Goal: Task Accomplishment & Management: Manage account settings

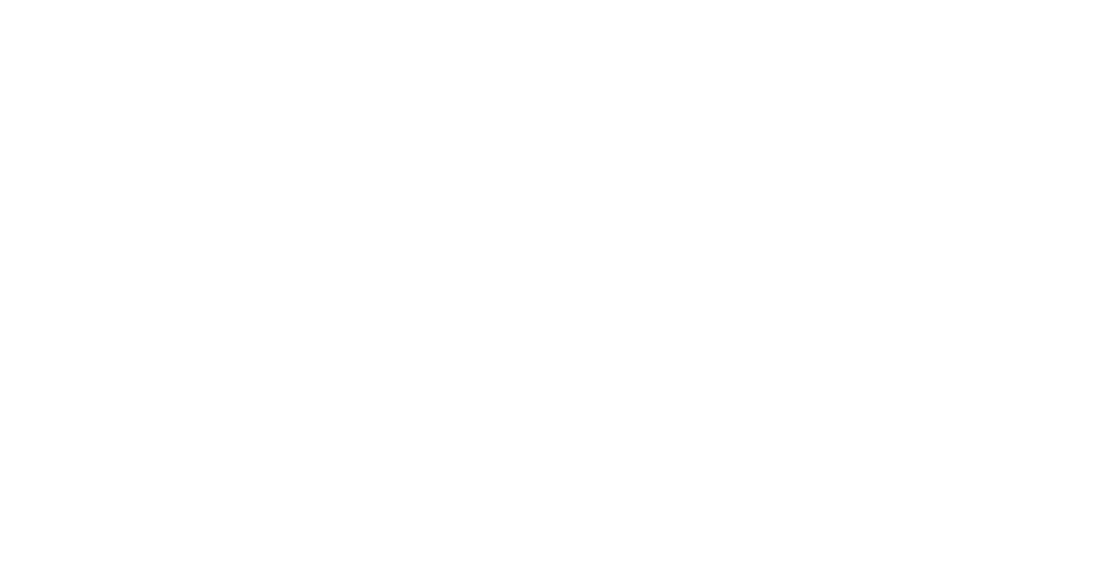
click at [571, 0] on html at bounding box center [551, 0] width 1103 height 0
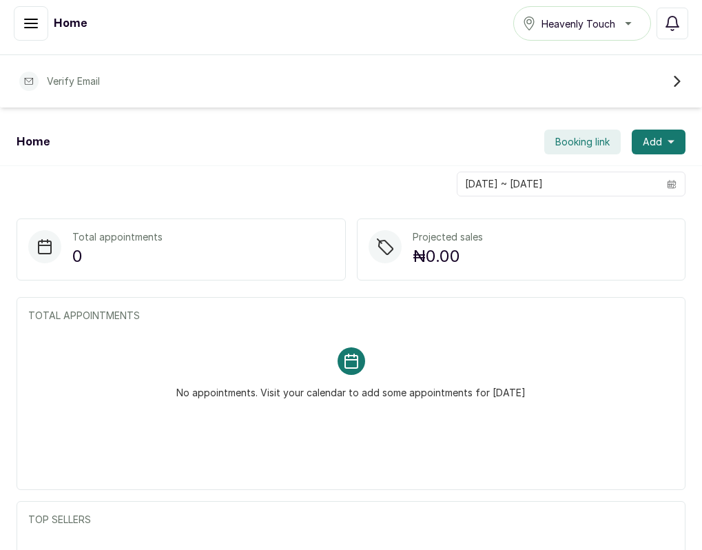
click at [255, 119] on div "Home Booking link Add" at bounding box center [351, 143] width 702 height 48
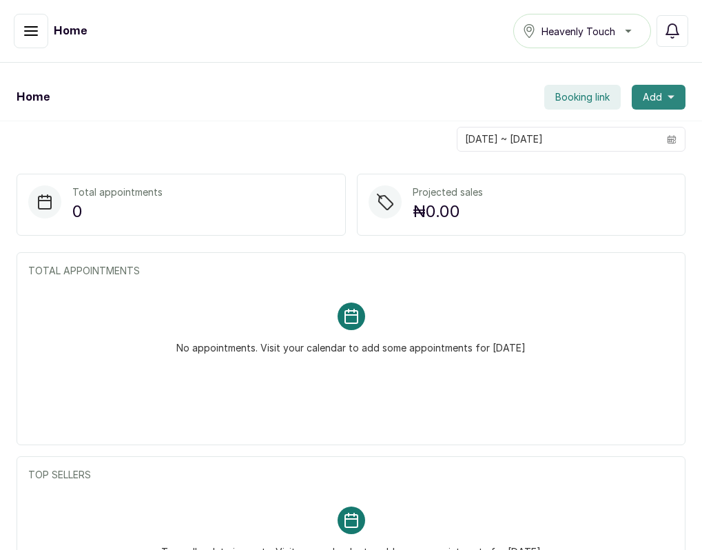
click at [648, 99] on span "Add" at bounding box center [652, 97] width 19 height 14
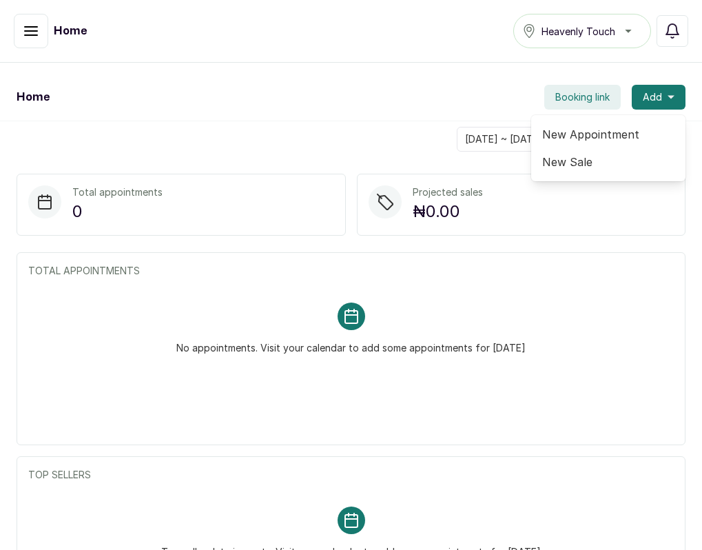
click at [623, 131] on span "New Appointment" at bounding box center [608, 134] width 132 height 17
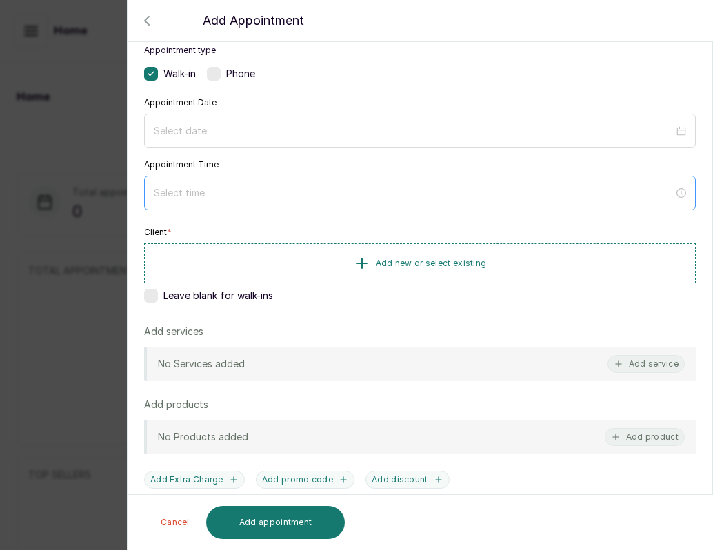
scroll to position [101, 0]
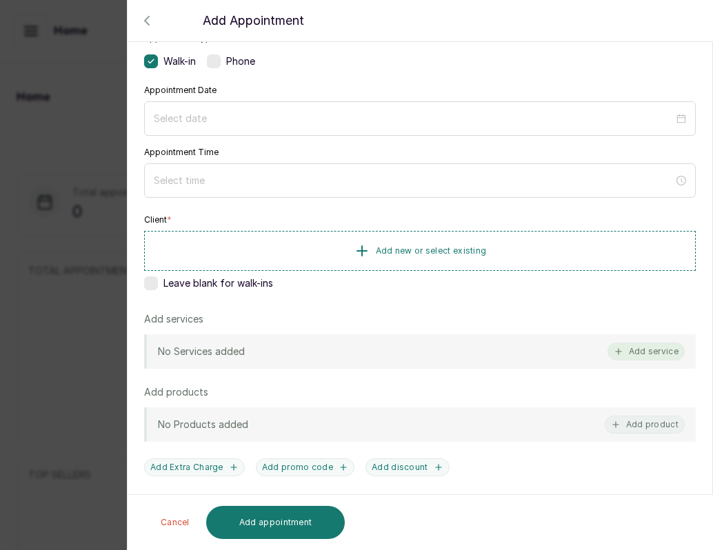
click at [613, 354] on icon "button" at bounding box center [618, 352] width 10 height 10
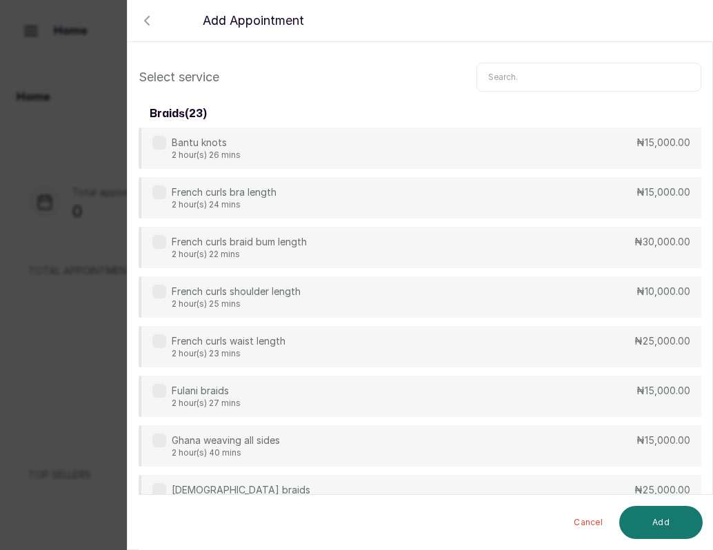
scroll to position [0, 0]
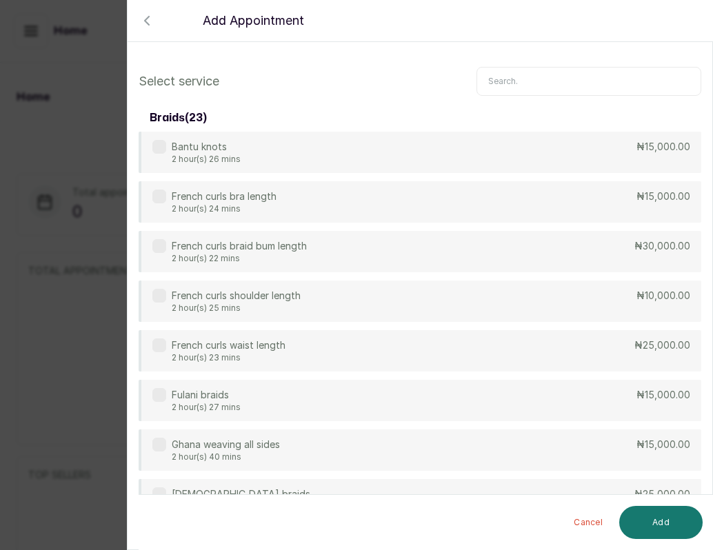
click at [528, 82] on input "text" at bounding box center [588, 81] width 225 height 29
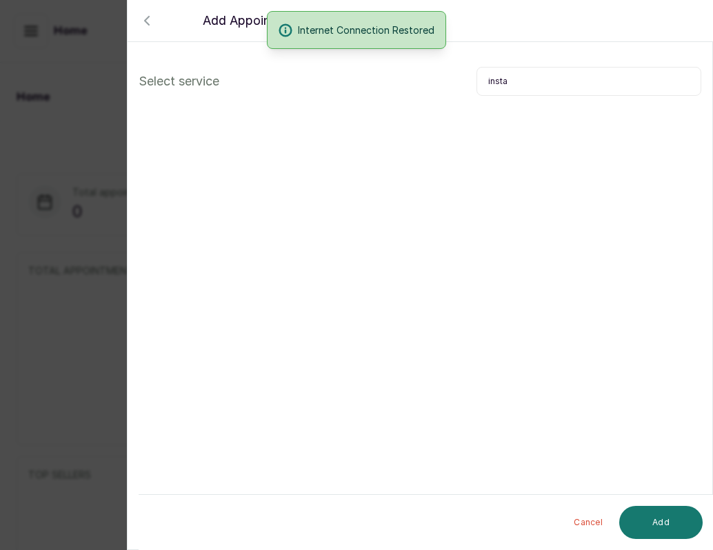
type input "insta"
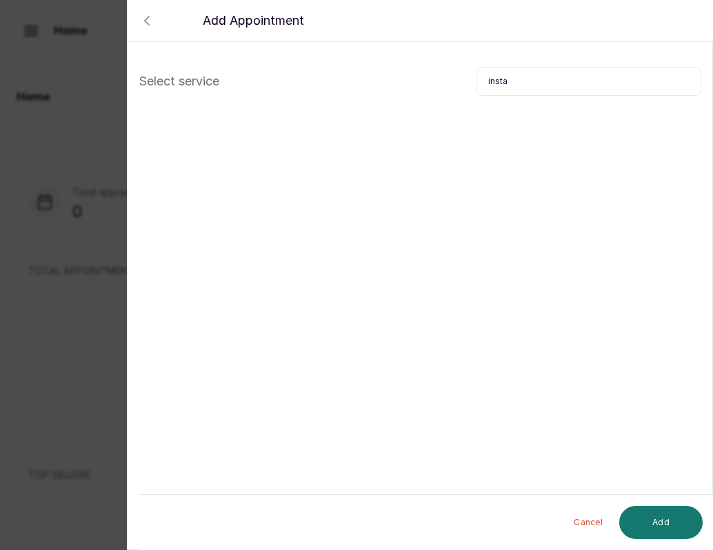
drag, startPoint x: 652, startPoint y: 526, endPoint x: 593, endPoint y: 254, distance: 277.7
click at [593, 254] on section "Back Add Appointment Select service insta Cancel Add" at bounding box center [420, 275] width 586 height 550
click at [152, 26] on icon "button" at bounding box center [147, 20] width 17 height 17
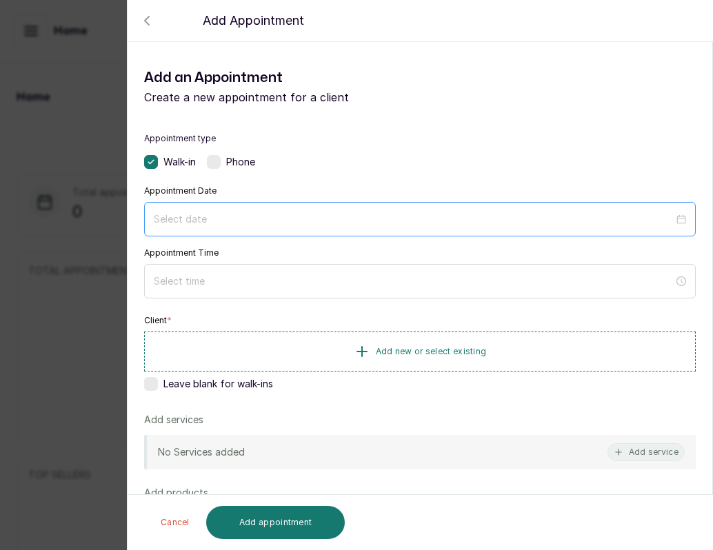
click at [672, 226] on div at bounding box center [420, 219] width 532 height 15
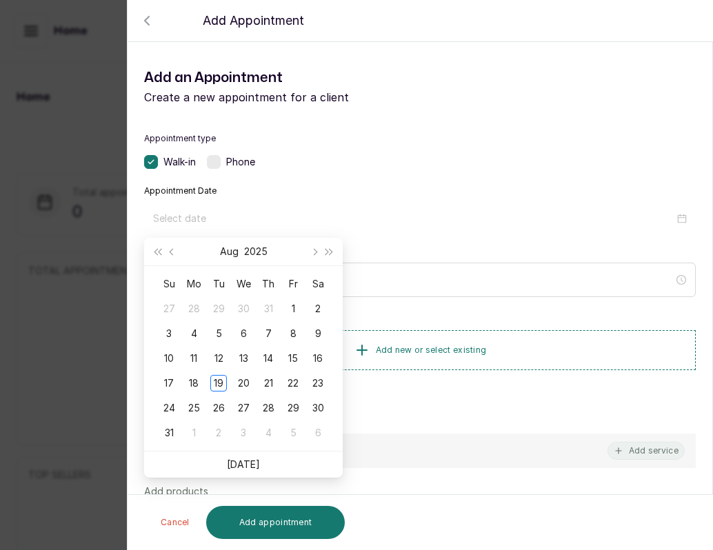
click at [581, 430] on div "Add services No Services added Add service" at bounding box center [419, 439] width 551 height 57
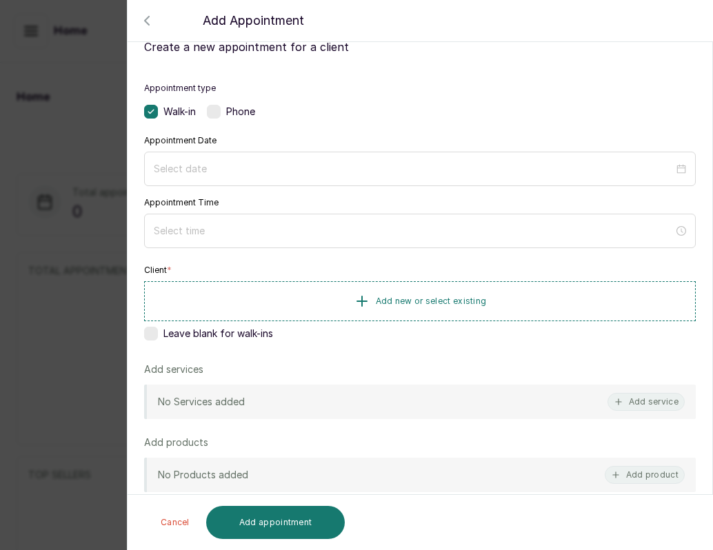
scroll to position [67, 0]
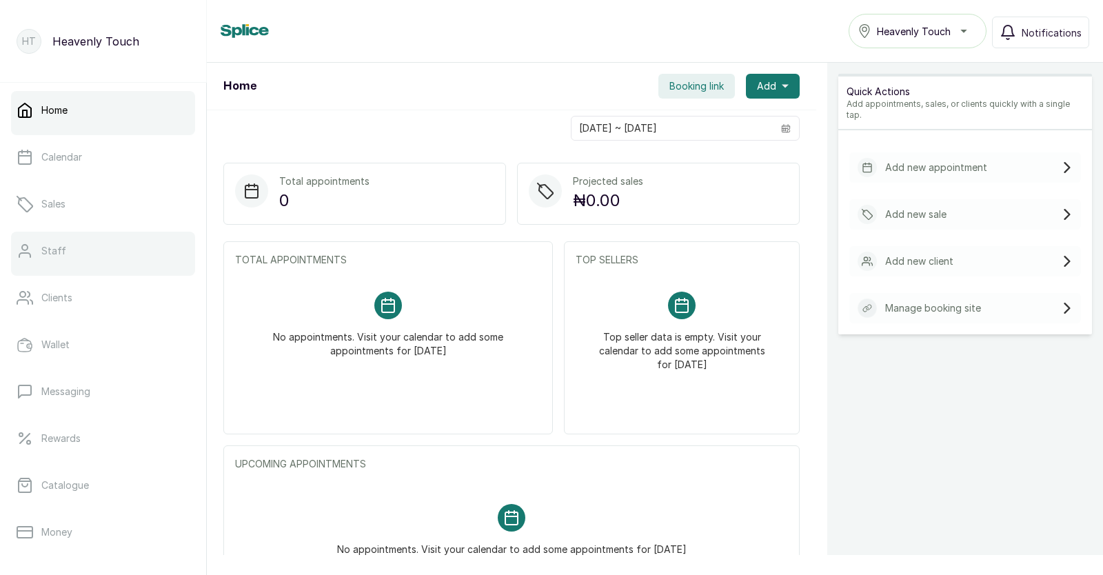
click at [116, 232] on link "Staff" at bounding box center [103, 251] width 184 height 39
click at [45, 259] on link "Staff" at bounding box center [103, 251] width 184 height 39
